Goal: Task Accomplishment & Management: Use online tool/utility

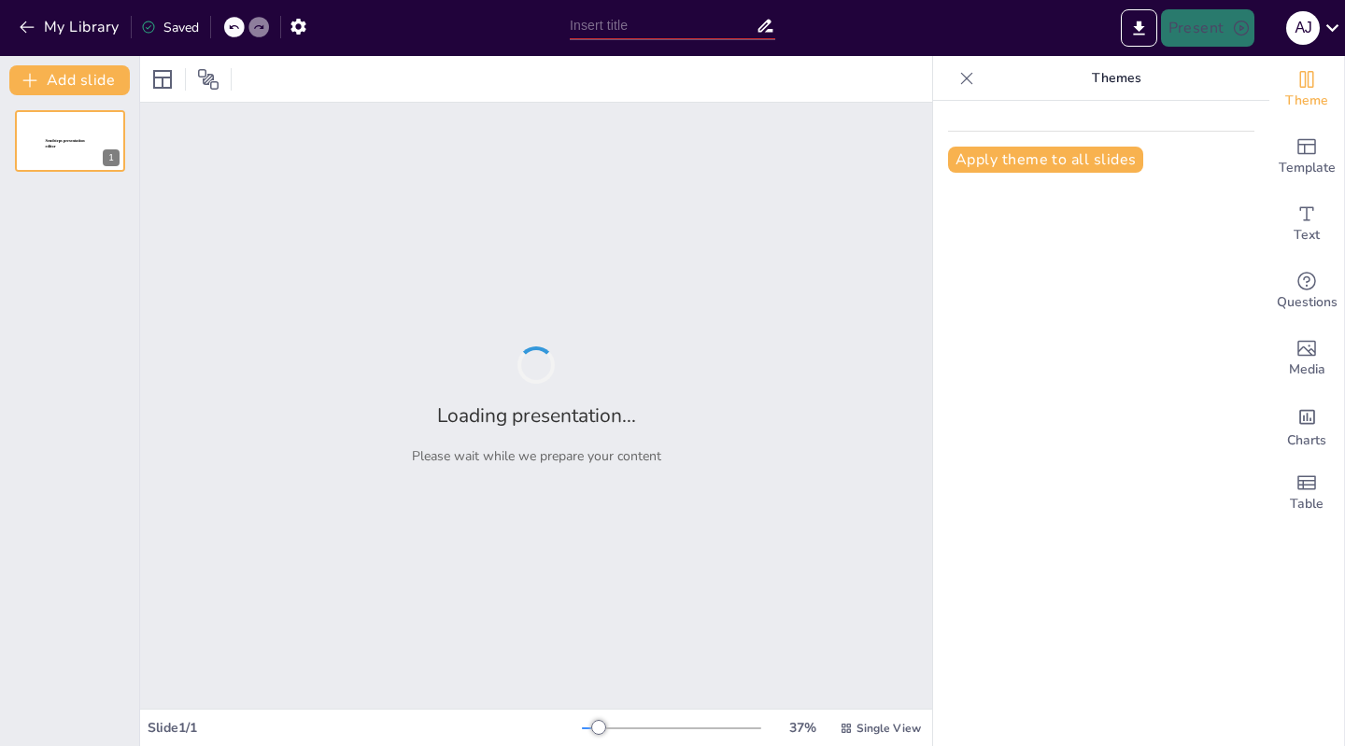
type input "Plan de Evaluación para el Trayecto [MEDICAL_DATA]-F1: Un Enfoque Integral en I…"
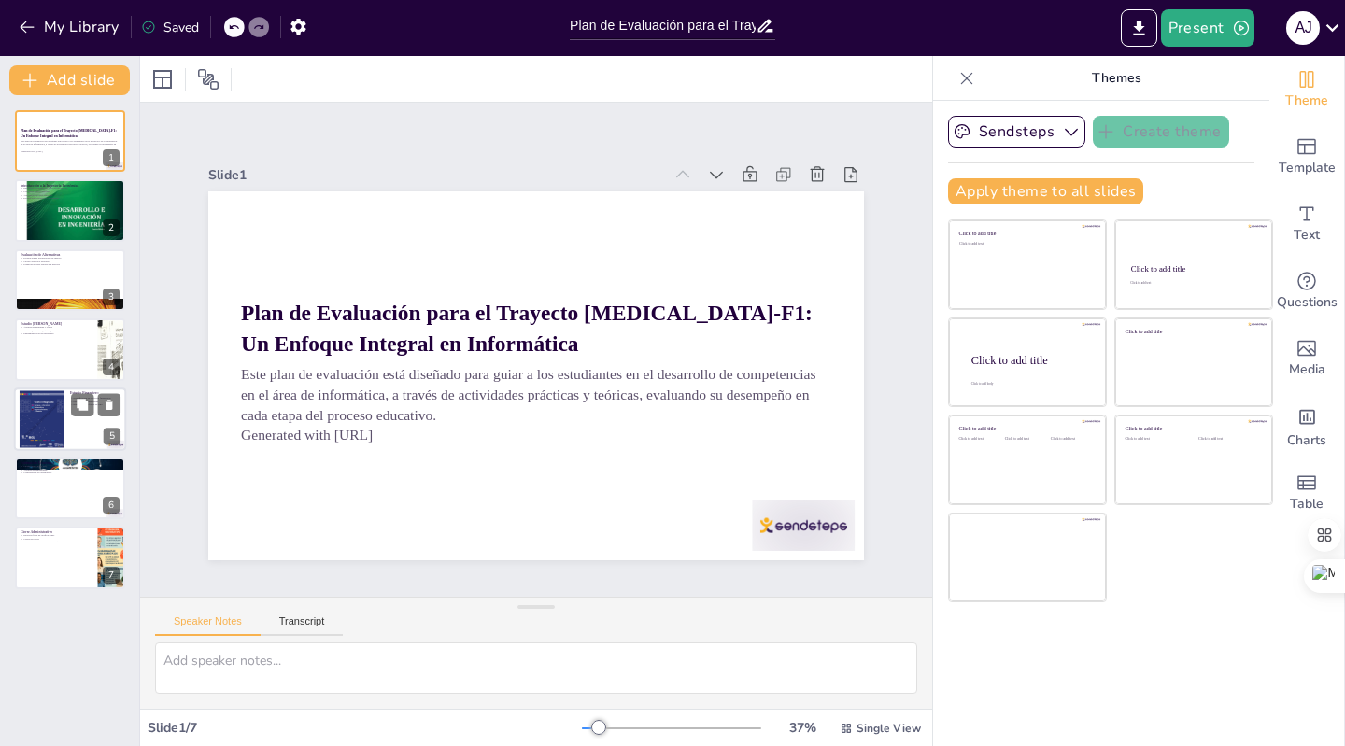
click at [52, 415] on div at bounding box center [42, 419] width 45 height 60
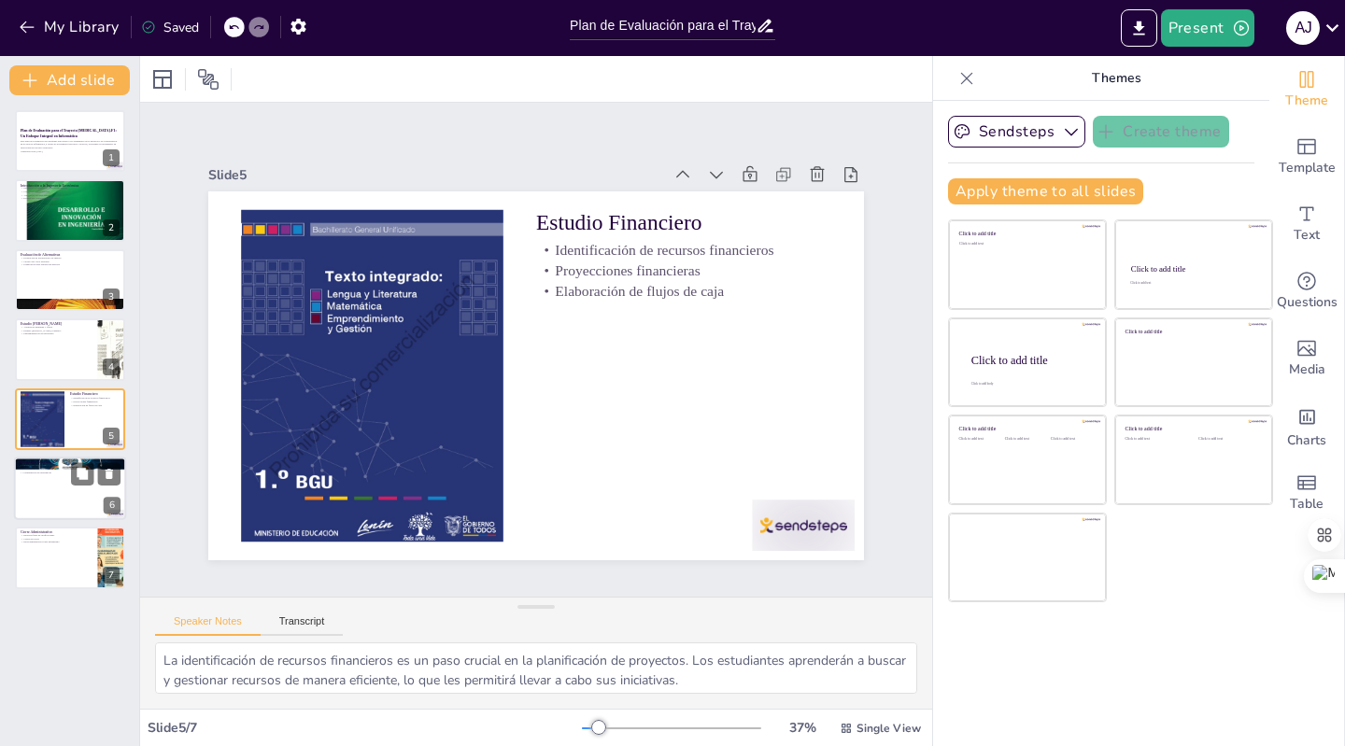
click at [66, 505] on div at bounding box center [70, 488] width 112 height 63
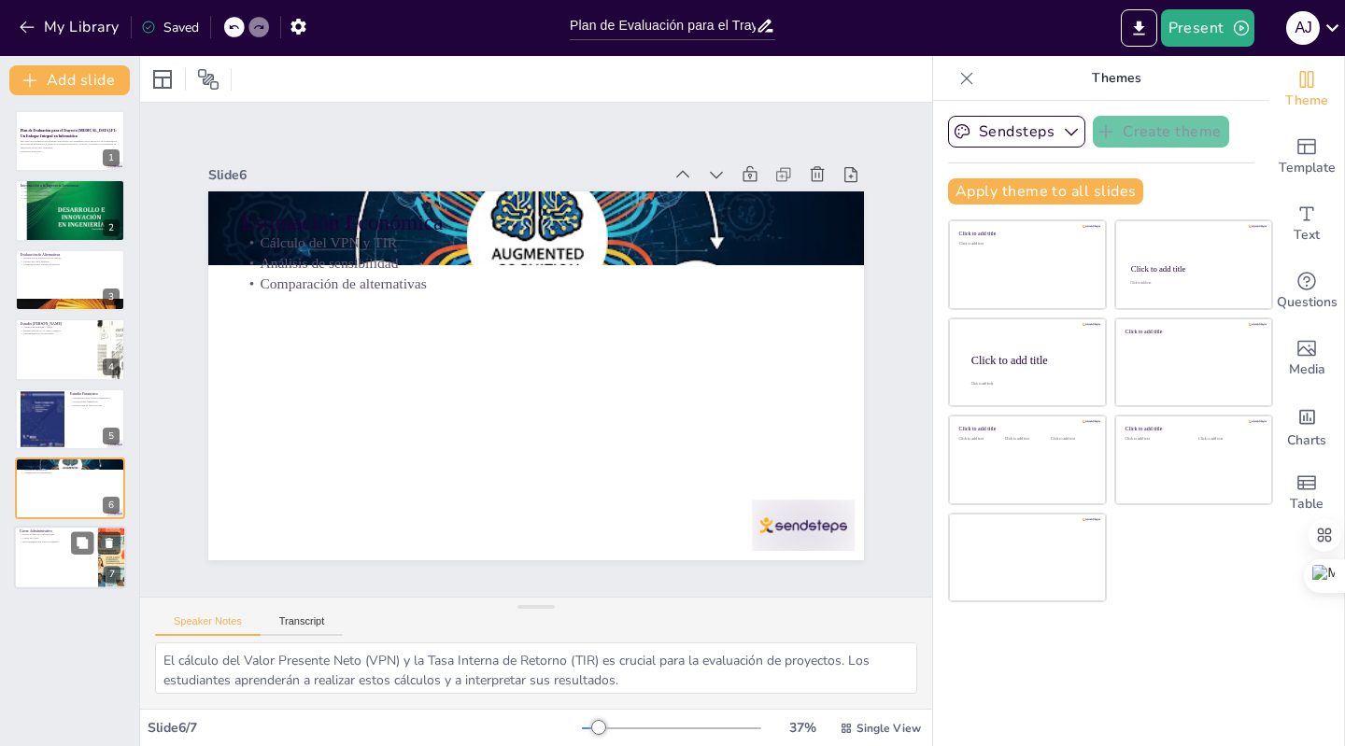
click at [43, 550] on div at bounding box center [70, 558] width 112 height 63
type textarea "La revisión final de calificaciones es un proceso esencial que permite a los es…"
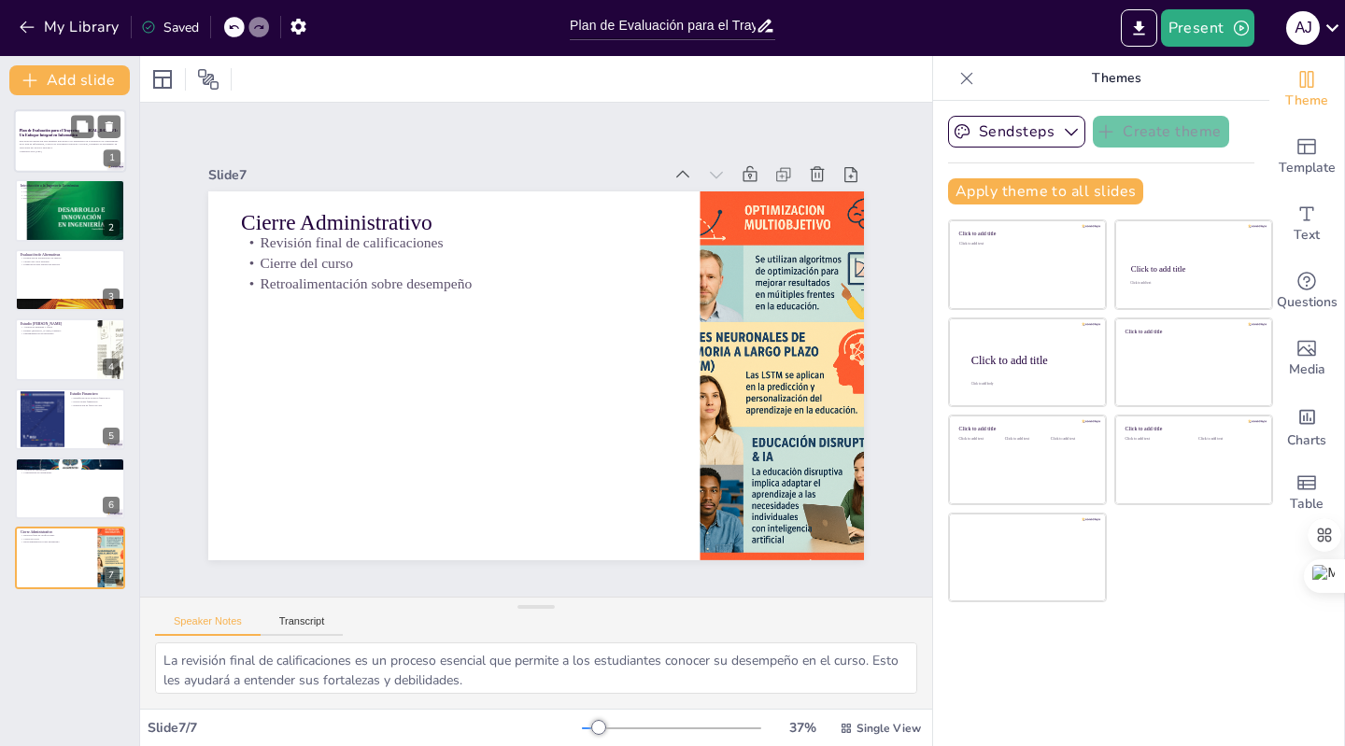
click at [66, 147] on p "Este plan de evaluación está diseñado para guiar a los estudiantes en el desarr…" at bounding box center [70, 144] width 101 height 10
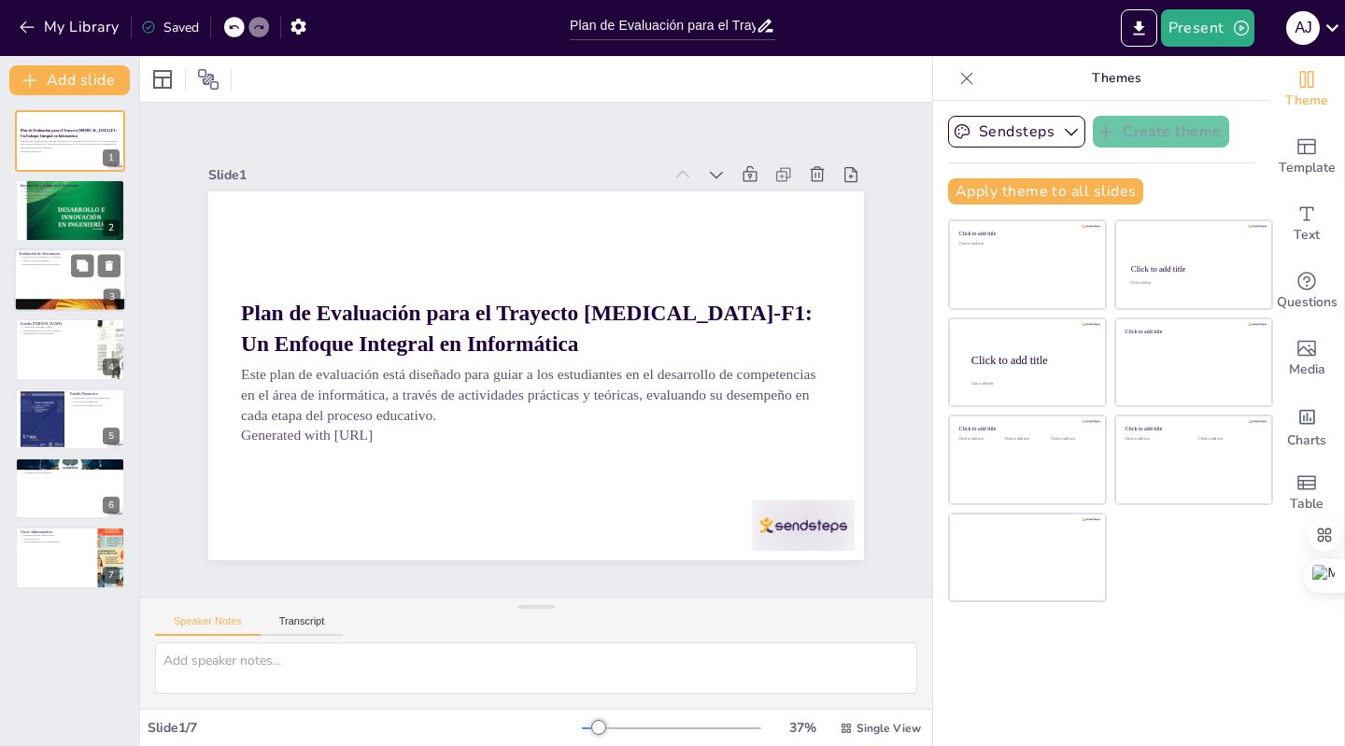
click at [63, 282] on div at bounding box center [70, 279] width 112 height 63
type textarea "La evaluación de alternativas utilizando índices como VPN y TIR es fundamental …"
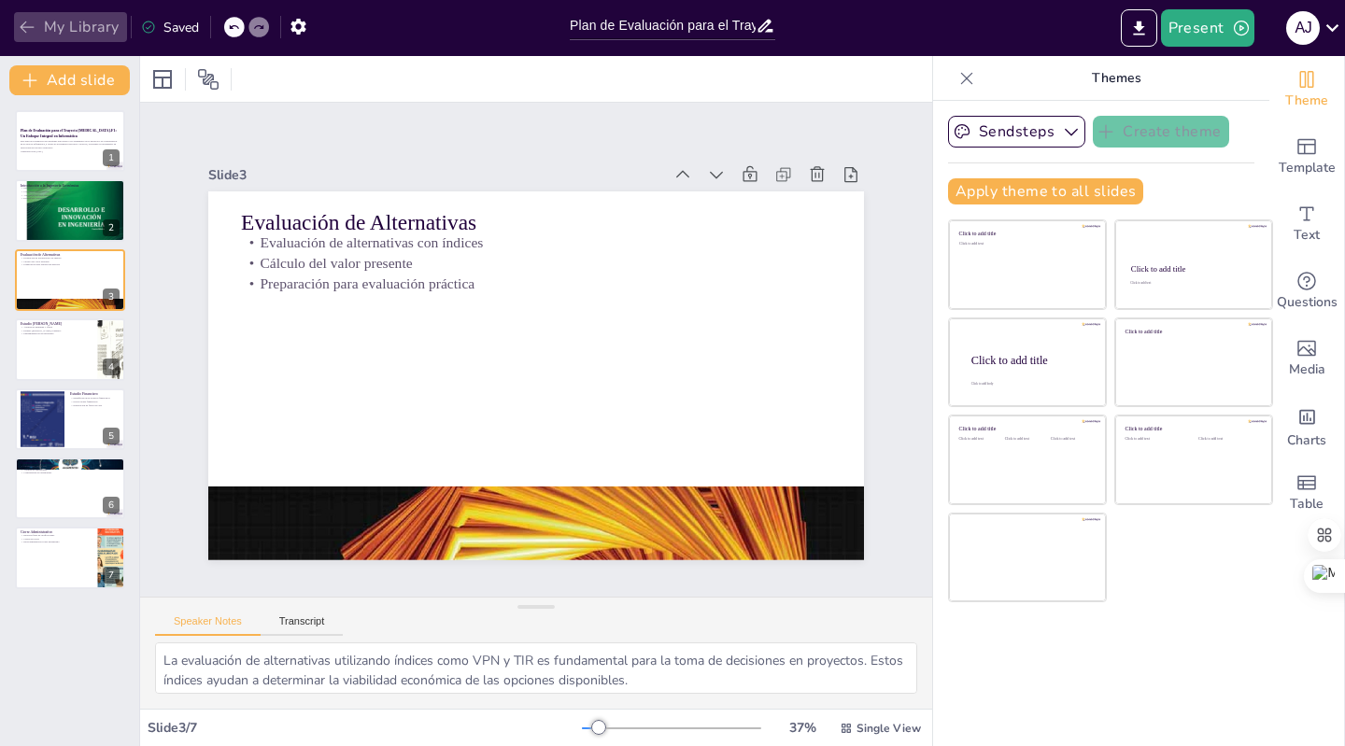
click at [20, 27] on icon "button" at bounding box center [27, 27] width 19 height 19
